Goal: Task Accomplishment & Management: Manage account settings

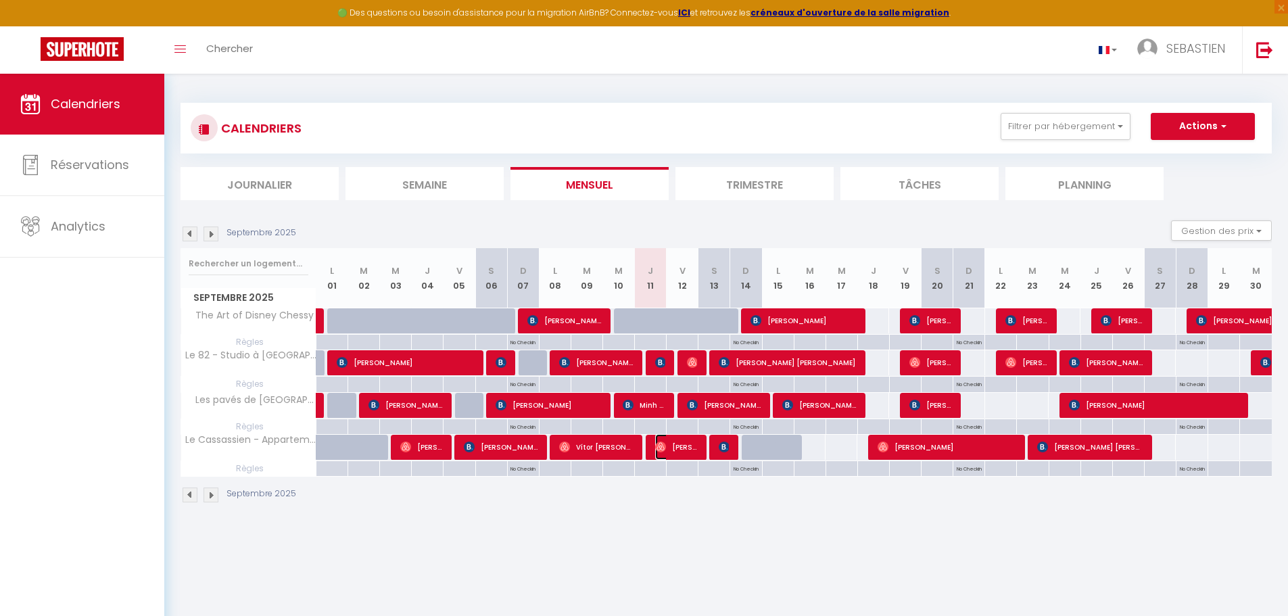
click at [670, 451] on span "[PERSON_NAME]" at bounding box center [676, 447] width 43 height 26
select select "OK"
select select "0"
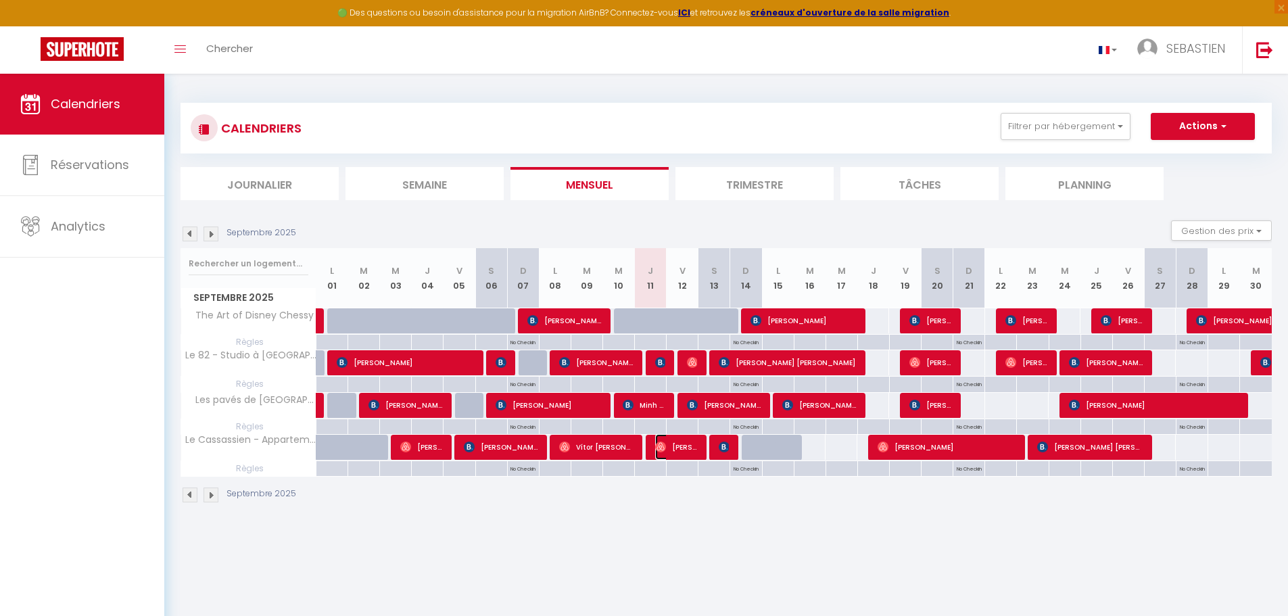
select select "1"
select select
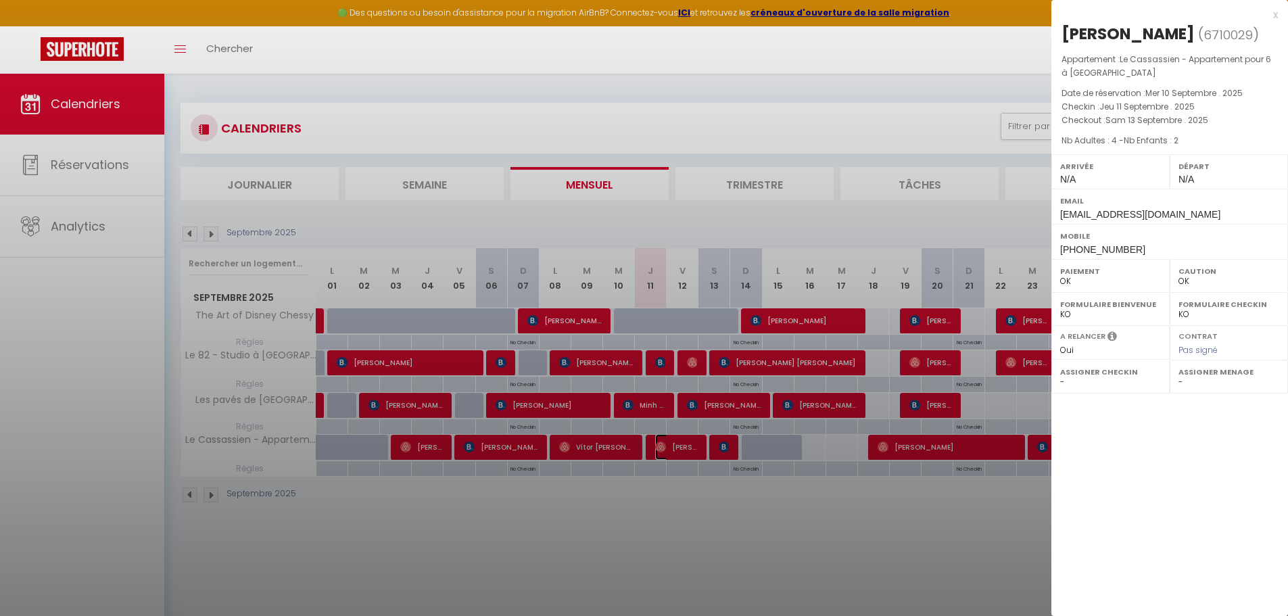
select select "42938"
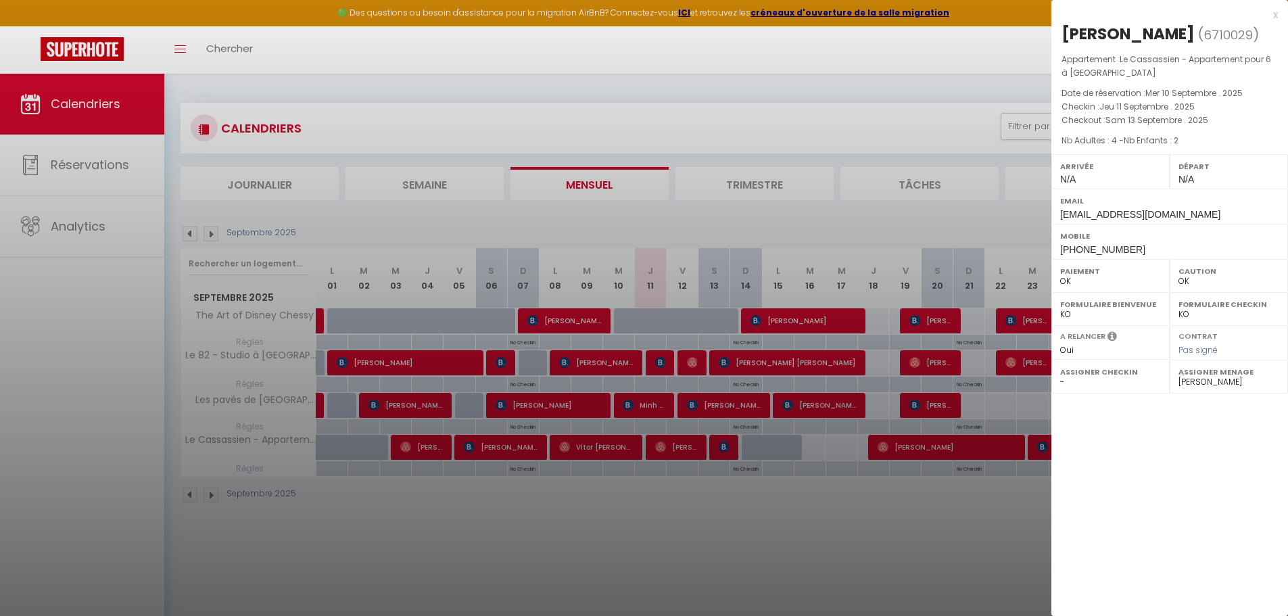
click at [715, 151] on div at bounding box center [644, 308] width 1288 height 616
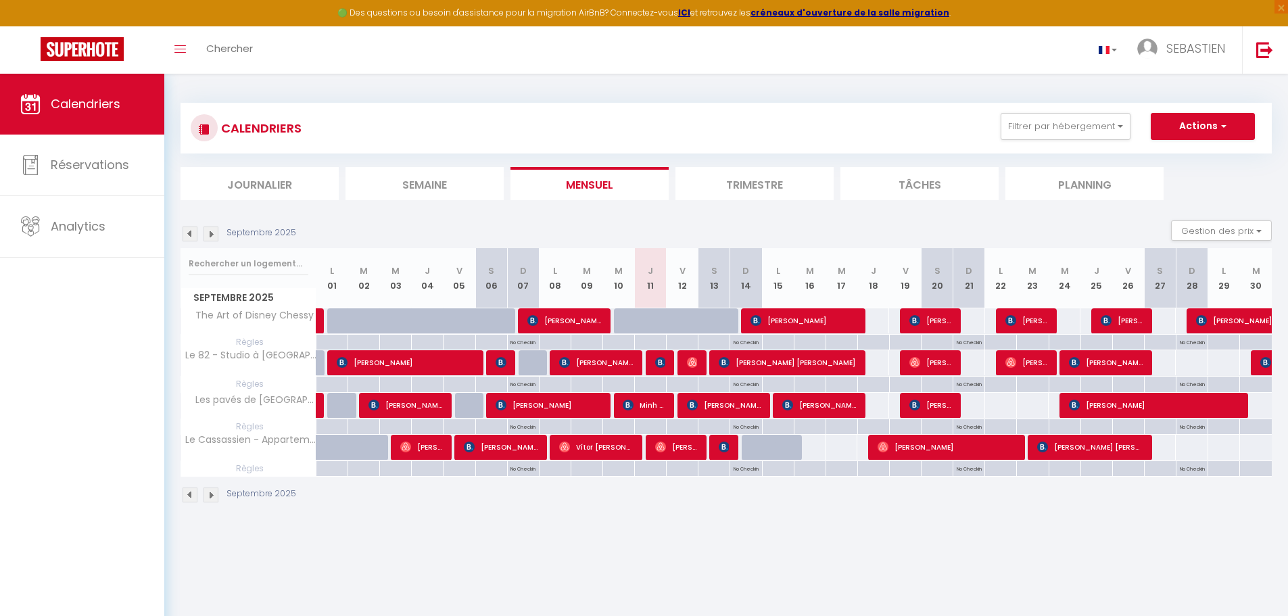
click at [189, 229] on img at bounding box center [190, 233] width 15 height 15
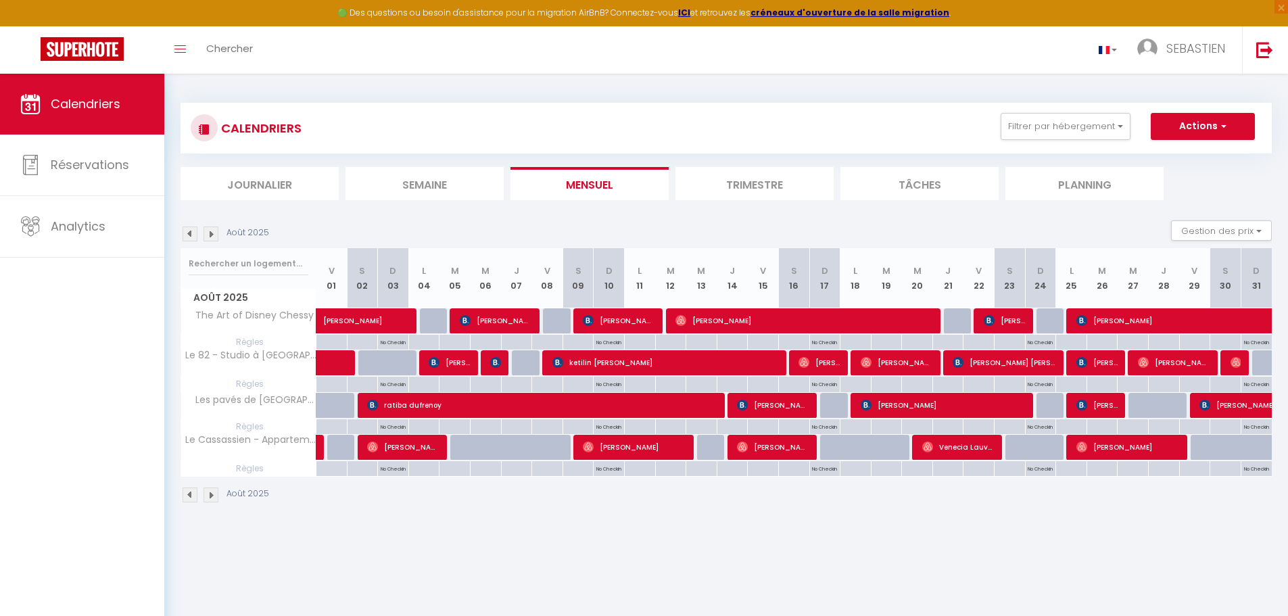
click at [210, 233] on img at bounding box center [211, 233] width 15 height 15
